Goal: Transaction & Acquisition: Download file/media

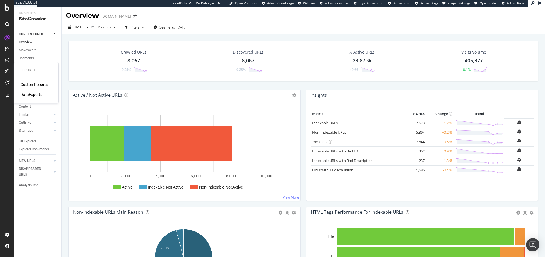
click at [7, 71] on icon at bounding box center [7, 71] width 4 height 4
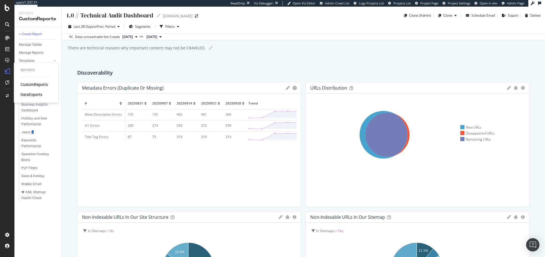
click at [35, 94] on div "DataExports" at bounding box center [32, 95] width 22 height 6
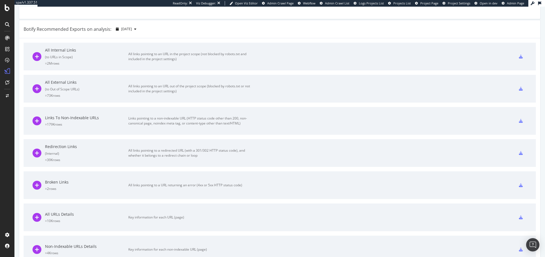
scroll to position [306, 0]
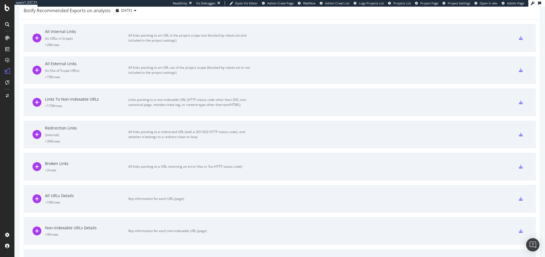
click at [63, 99] on div "Links To Non-Indexable URLs" at bounding box center [86, 100] width 83 height 6
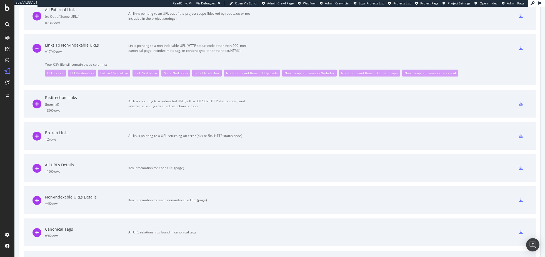
scroll to position [352, 0]
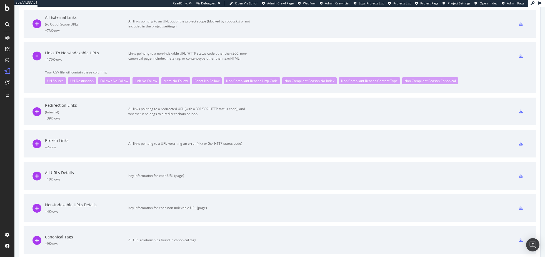
click at [519, 57] on icon at bounding box center [521, 56] width 4 height 4
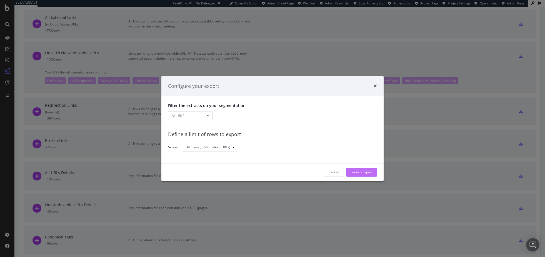
click at [358, 172] on div "Launch Export" at bounding box center [361, 172] width 22 height 5
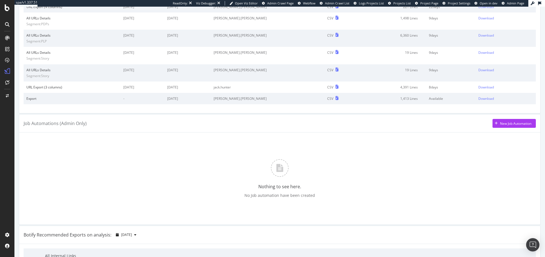
scroll to position [0, 0]
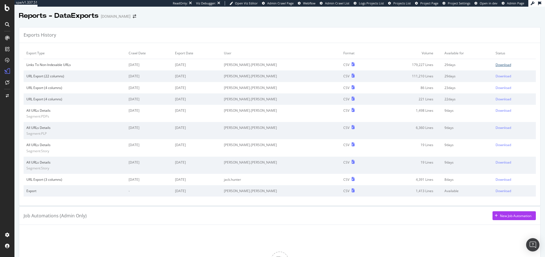
click at [495, 64] on div "Download" at bounding box center [503, 64] width 16 height 5
